Goal: Go to known website: Access a specific website the user already knows

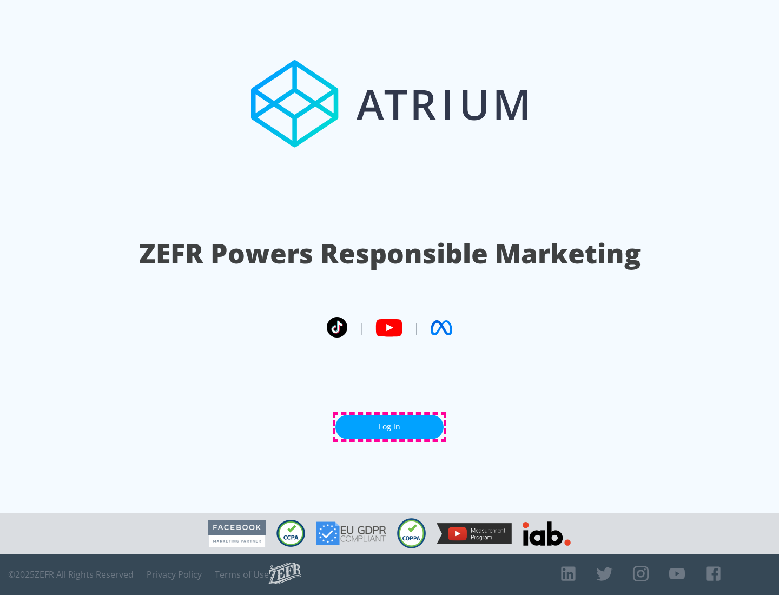
click at [390, 427] on link "Log In" at bounding box center [389, 427] width 108 height 24
